Goal: Task Accomplishment & Management: Use online tool/utility

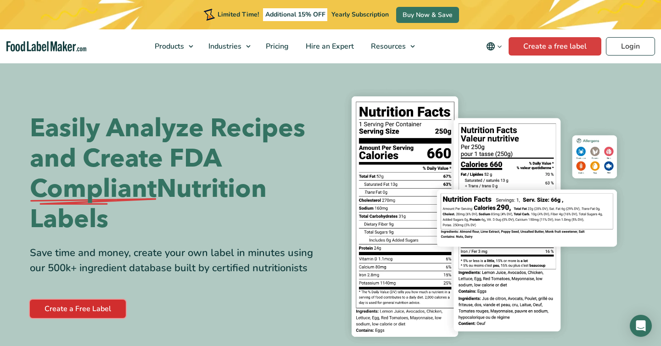
scroll to position [1, 0]
click at [68, 311] on link "Create a Free Label" at bounding box center [78, 309] width 96 height 18
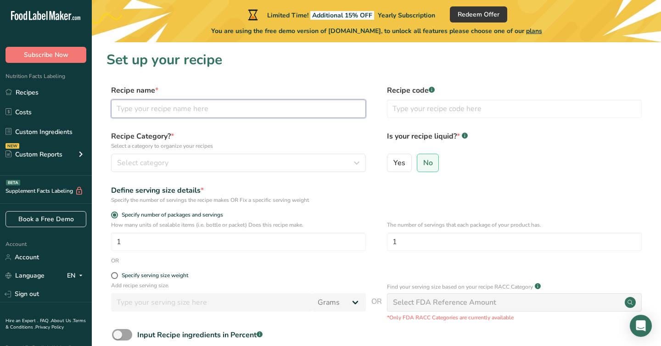
click at [205, 107] on input "text" at bounding box center [238, 109] width 255 height 18
click at [180, 111] on input "text" at bounding box center [238, 109] width 255 height 18
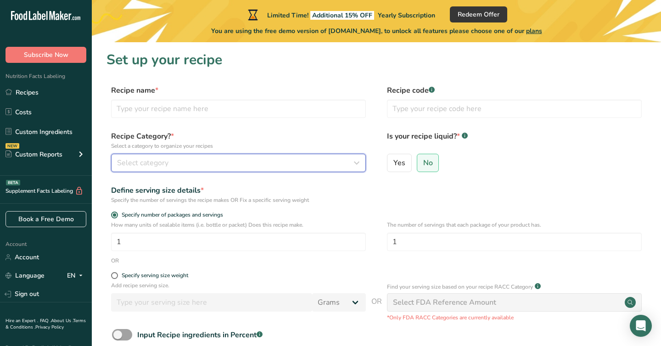
click at [186, 163] on div "Select category" at bounding box center [235, 163] width 237 height 11
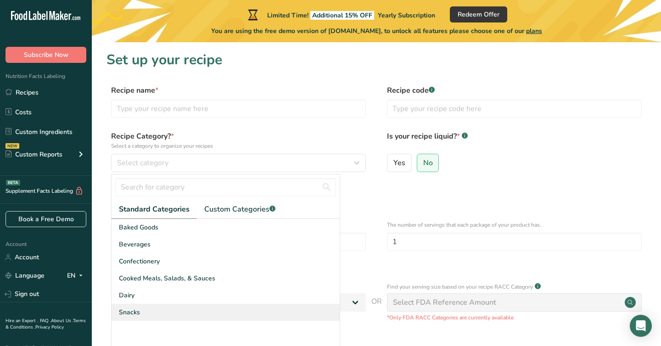
click at [154, 310] on div "Snacks" at bounding box center [226, 312] width 228 height 17
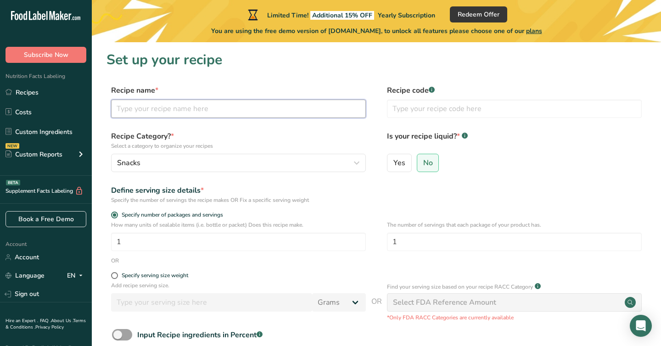
click at [193, 113] on input "text" at bounding box center [238, 109] width 255 height 18
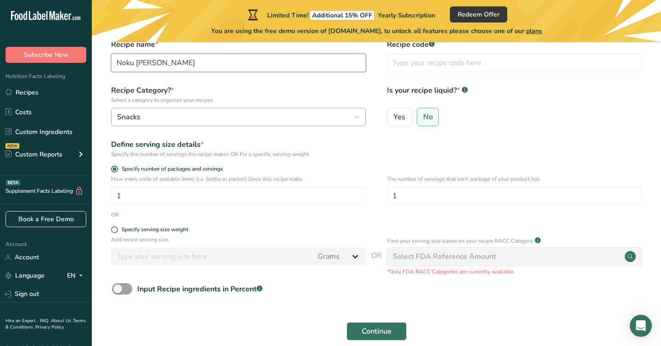
scroll to position [86, 0]
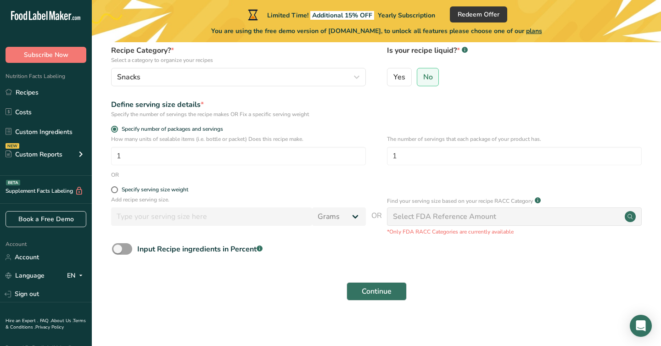
type input "Noku Piña"
click at [114, 191] on span at bounding box center [114, 189] width 7 height 7
click at [114, 191] on input "Specify serving size weight" at bounding box center [114, 190] width 6 height 6
radio input "true"
radio input "false"
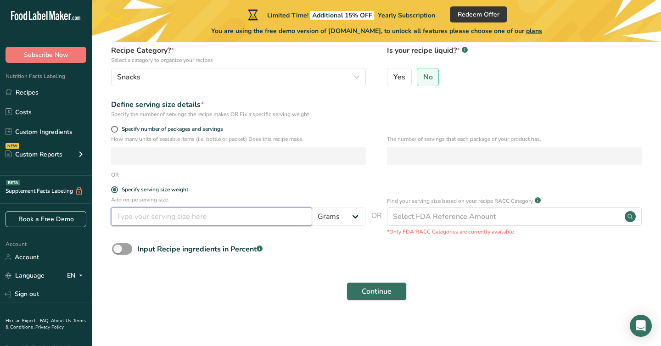
click at [141, 215] on input "number" at bounding box center [211, 217] width 201 height 18
type input "12"
click at [125, 251] on span at bounding box center [122, 248] width 20 height 11
click at [118, 251] on input "Input Recipe ingredients in Percent .a-a{fill:#347362;}.b-a{fill:#fff;}" at bounding box center [115, 249] width 6 height 6
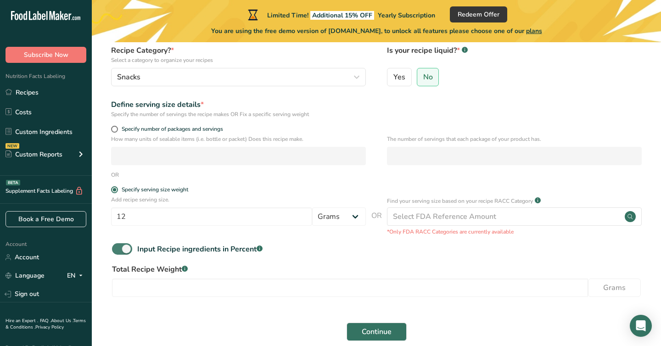
click at [124, 250] on span at bounding box center [122, 248] width 20 height 11
click at [118, 250] on input "Input Recipe ingredients in Percent .a-a{fill:#347362;}.b-a{fill:#fff;}" at bounding box center [115, 249] width 6 height 6
checkbox input "false"
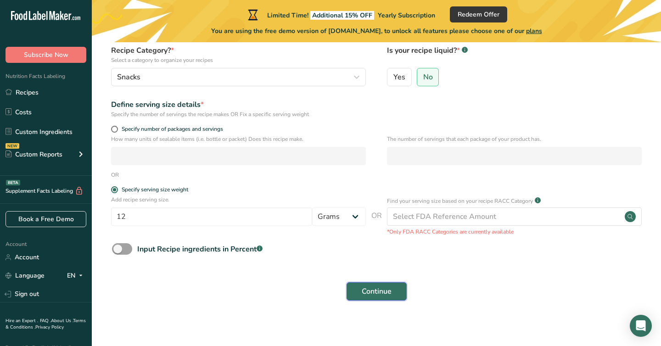
click at [364, 296] on span "Continue" at bounding box center [377, 291] width 30 height 11
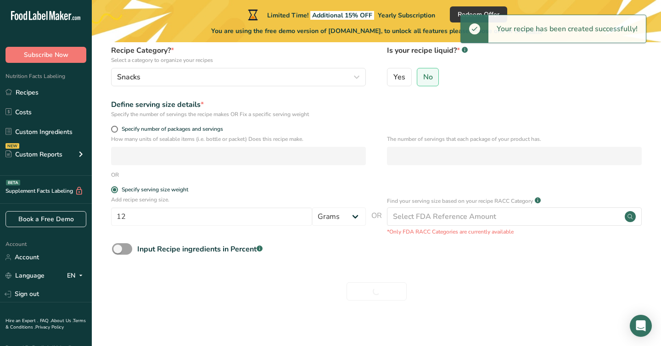
scroll to position [90, 0]
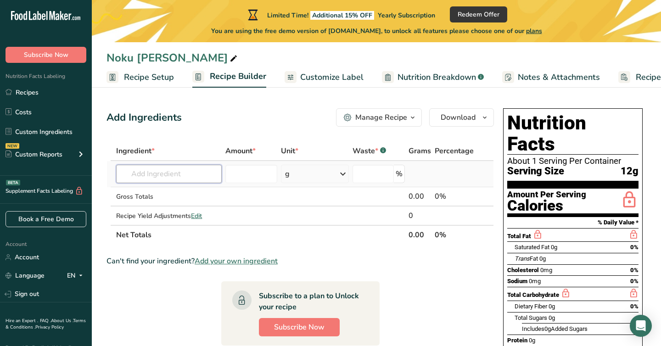
click at [195, 178] on input "text" at bounding box center [169, 174] width 106 height 18
click at [244, 175] on input "number" at bounding box center [251, 174] width 52 height 18
click at [332, 81] on span "Customize Label" at bounding box center [331, 77] width 63 height 12
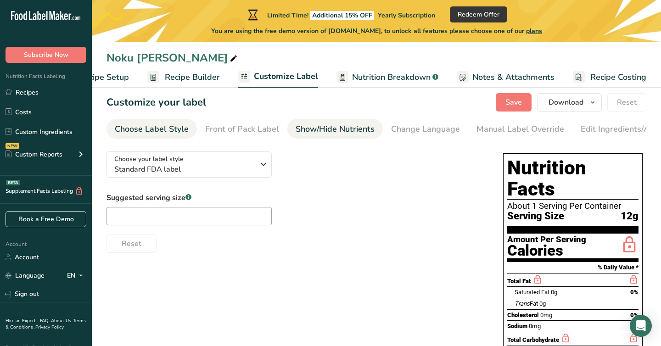
scroll to position [13, 0]
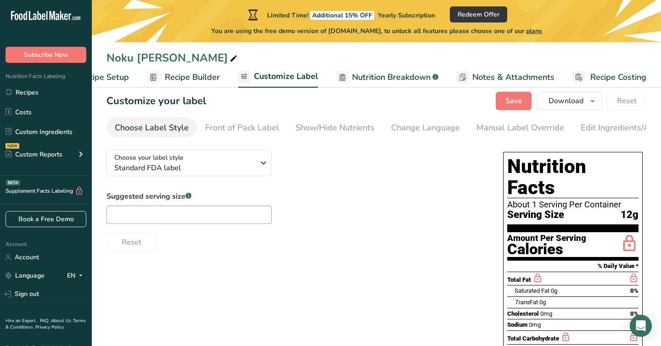
click at [200, 80] on span "Recipe Builder" at bounding box center [192, 77] width 55 height 12
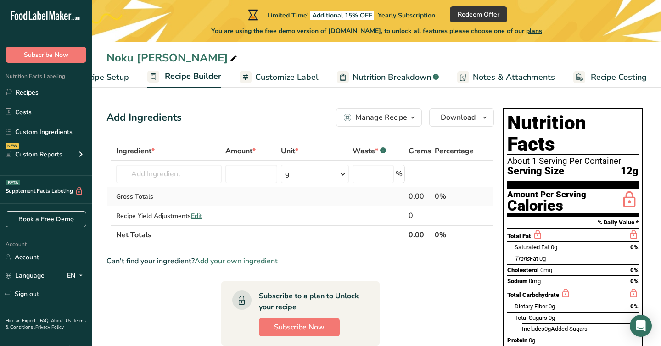
scroll to position [3, 0]
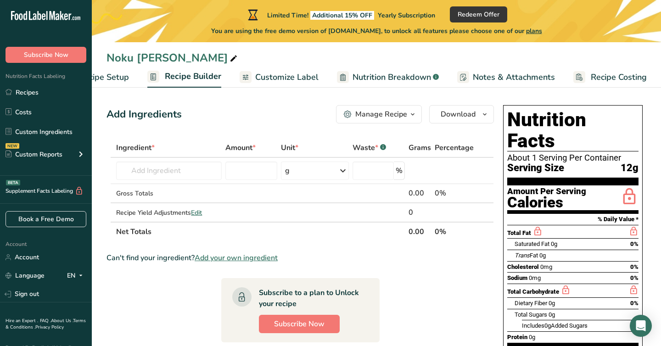
click at [366, 73] on span "Nutrition Breakdown" at bounding box center [392, 77] width 79 height 12
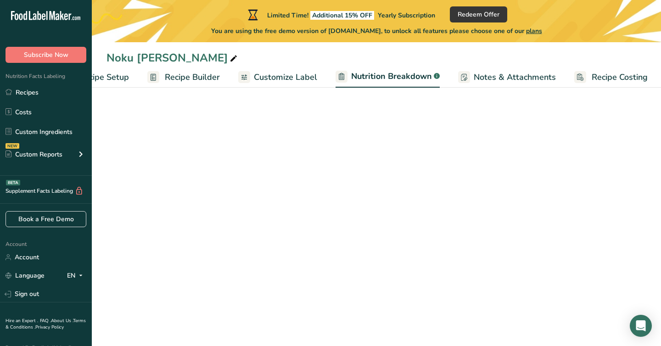
scroll to position [0, 46]
select select "Calories"
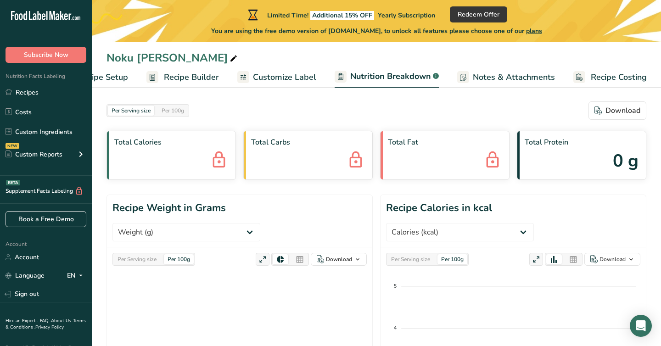
scroll to position [0, 0]
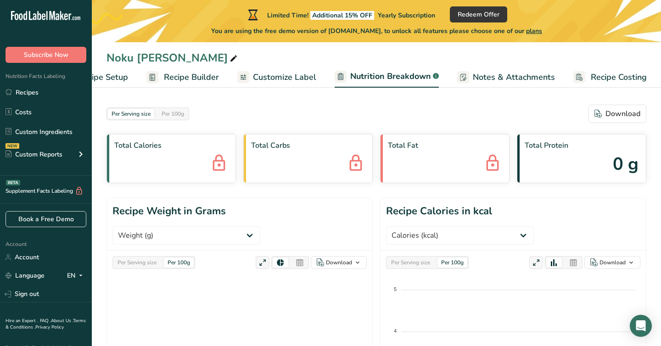
click at [280, 77] on span "Customize Label" at bounding box center [284, 77] width 63 height 12
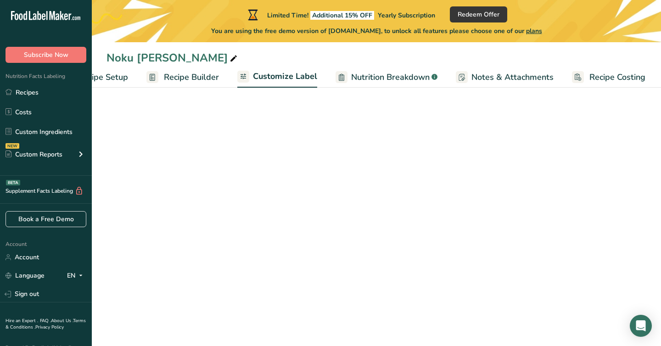
scroll to position [0, 45]
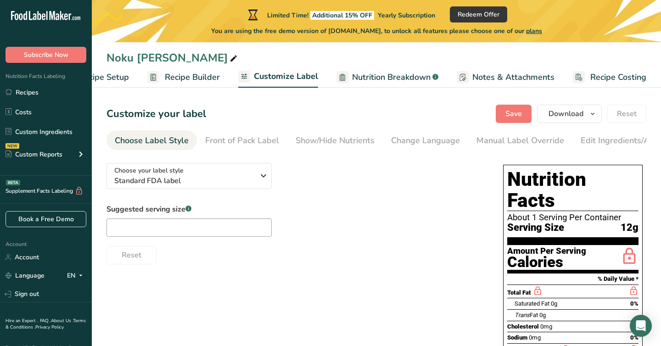
click at [199, 74] on span "Recipe Builder" at bounding box center [192, 77] width 55 height 12
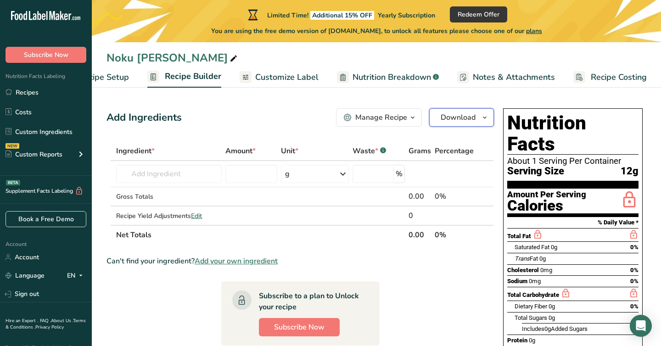
click at [479, 118] on button "Download" at bounding box center [461, 117] width 65 height 18
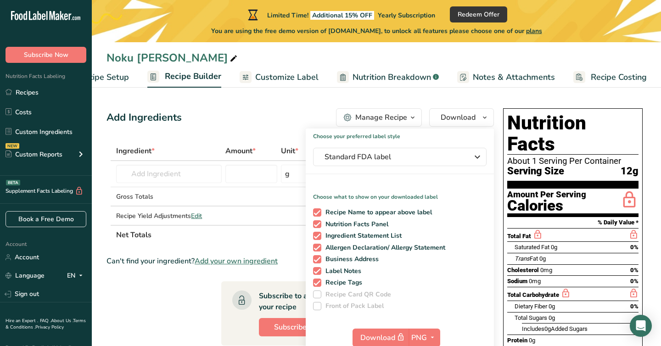
click at [300, 103] on section "Add Ingredients Manage Recipe Delete Recipe Duplicate Recipe Scale Recipe Save …" at bounding box center [376, 304] width 569 height 429
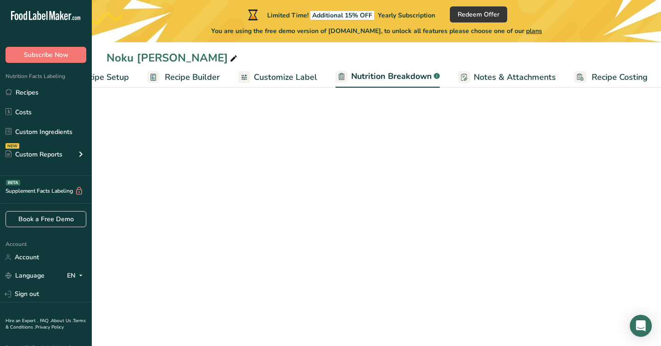
select select "Calories"
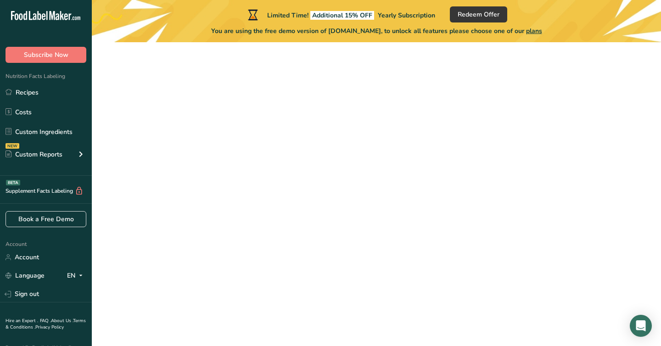
scroll to position [90, 0]
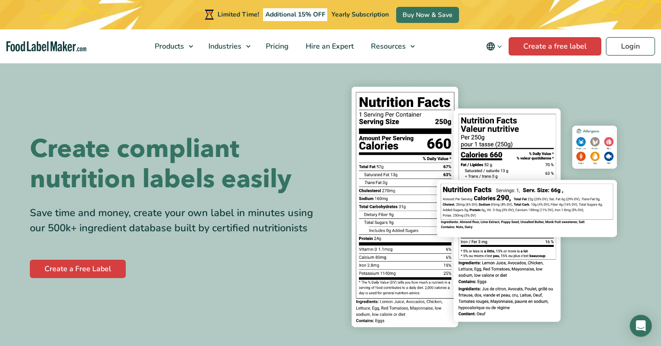
scroll to position [10, 0]
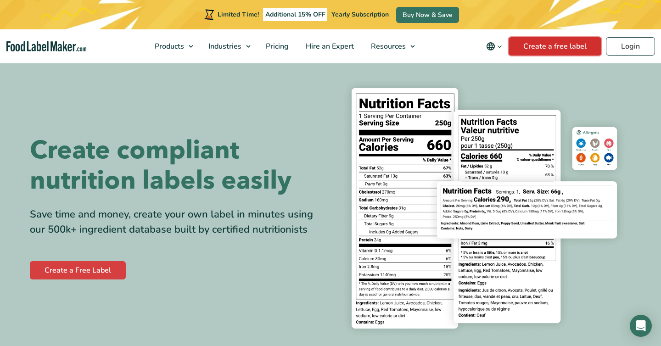
click at [565, 50] on link "Create a free label" at bounding box center [555, 46] width 93 height 18
